Goal: Task Accomplishment & Management: Complete application form

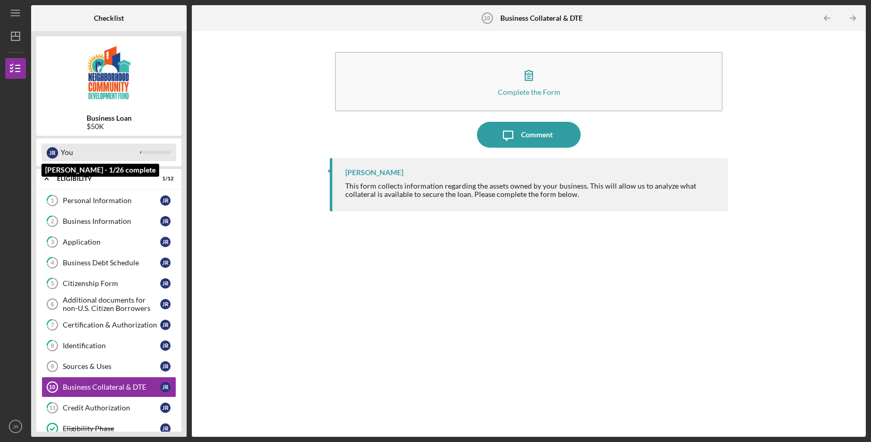
scroll to position [64, 0]
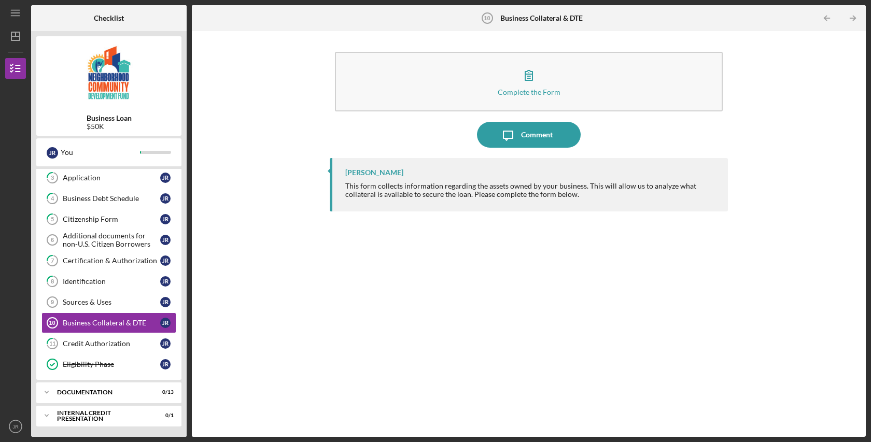
click at [290, 262] on div "Complete the Form Form Icon/Message Comment [PERSON_NAME] This form collects in…" at bounding box center [529, 234] width 664 height 396
click at [47, 392] on icon "Icon/Expander" at bounding box center [46, 392] width 21 height 21
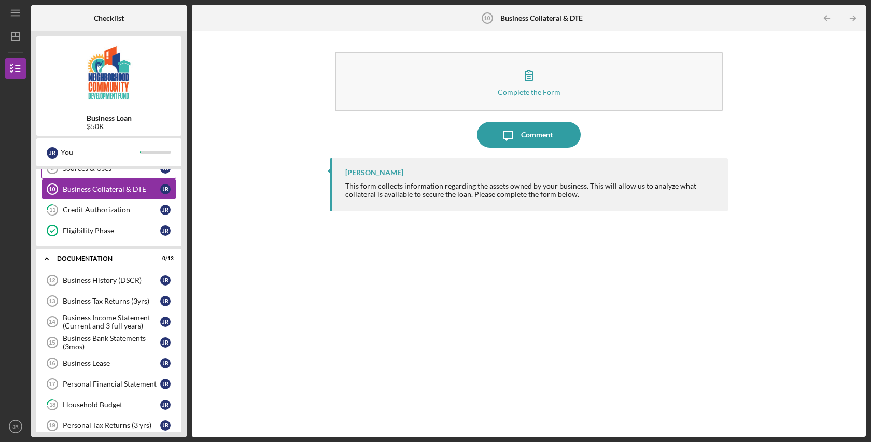
scroll to position [340, 0]
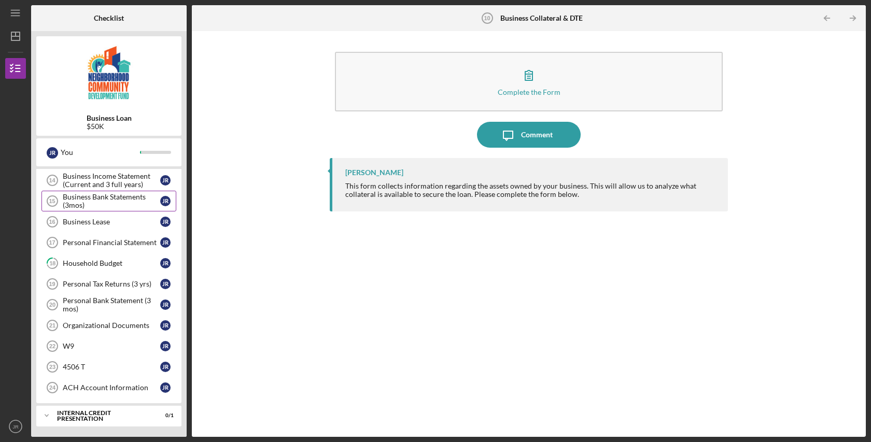
click at [131, 202] on div "Business Bank Statements (3mos)" at bounding box center [112, 201] width 98 height 17
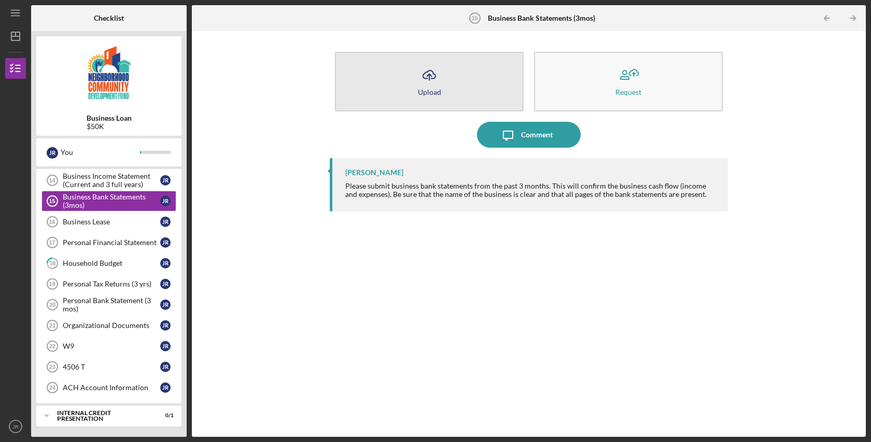
click at [436, 78] on icon "Icon/Upload" at bounding box center [430, 75] width 26 height 26
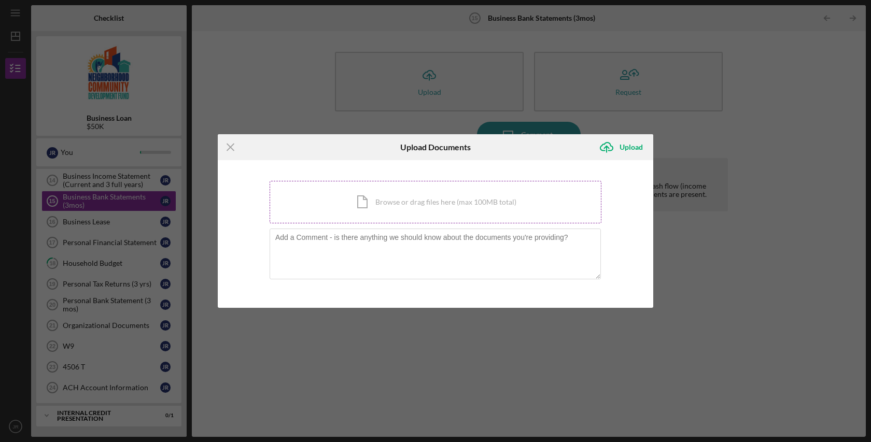
click at [418, 200] on div "Icon/Document Browse or drag files here (max 100MB total) Tap to choose files o…" at bounding box center [436, 202] width 332 height 43
click at [232, 148] on line at bounding box center [230, 147] width 7 height 7
